Goal: Find specific page/section: Find specific page/section

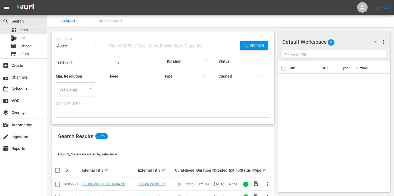
click at [144, 47] on input "text" at bounding box center [173, 46] width 133 height 13
type input "poliz"
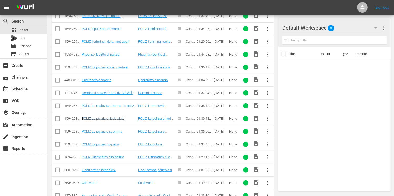
scroll to position [103, 0]
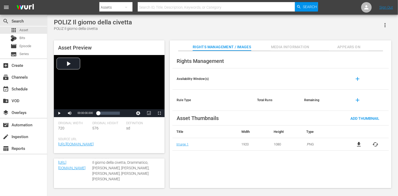
scroll to position [180, 0]
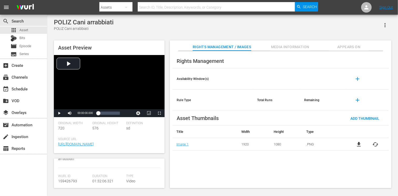
scroll to position [26, 0]
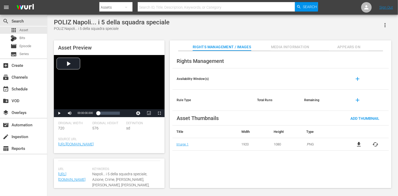
scroll to position [184, 0]
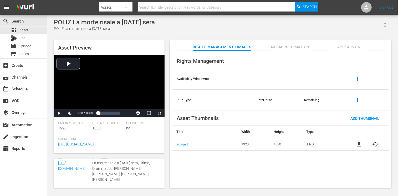
scroll to position [180, 0]
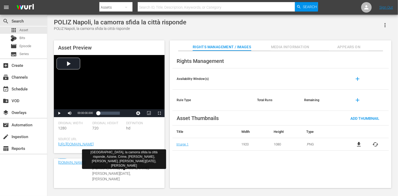
scroll to position [191, 0]
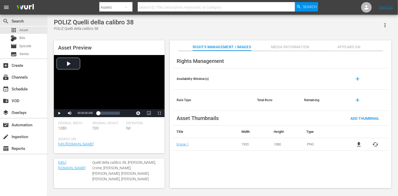
scroll to position [180, 0]
